Goal: Transaction & Acquisition: Purchase product/service

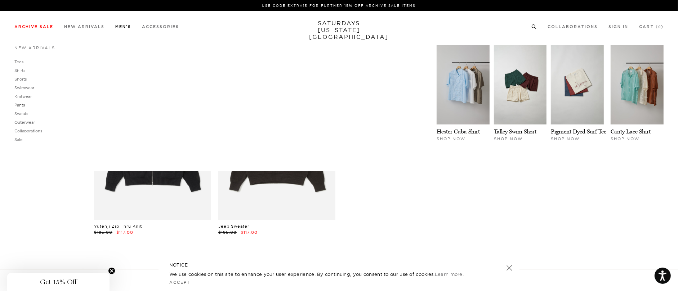
click at [21, 103] on link "Pants" at bounding box center [19, 105] width 10 height 5
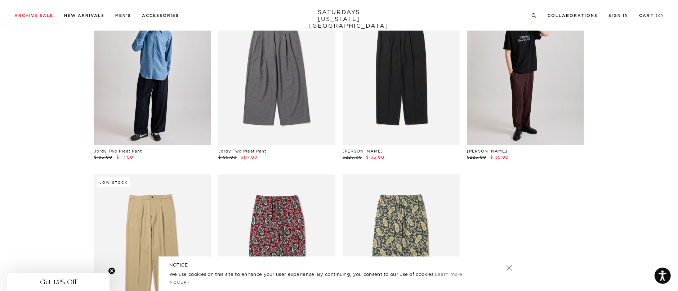
scroll to position [29, 0]
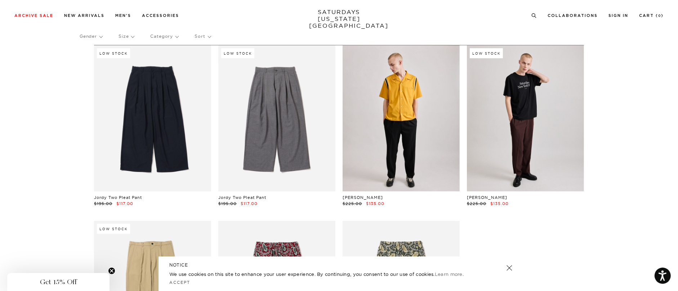
click at [420, 113] on link at bounding box center [401, 118] width 117 height 146
